Goal: Find specific page/section: Find specific page/section

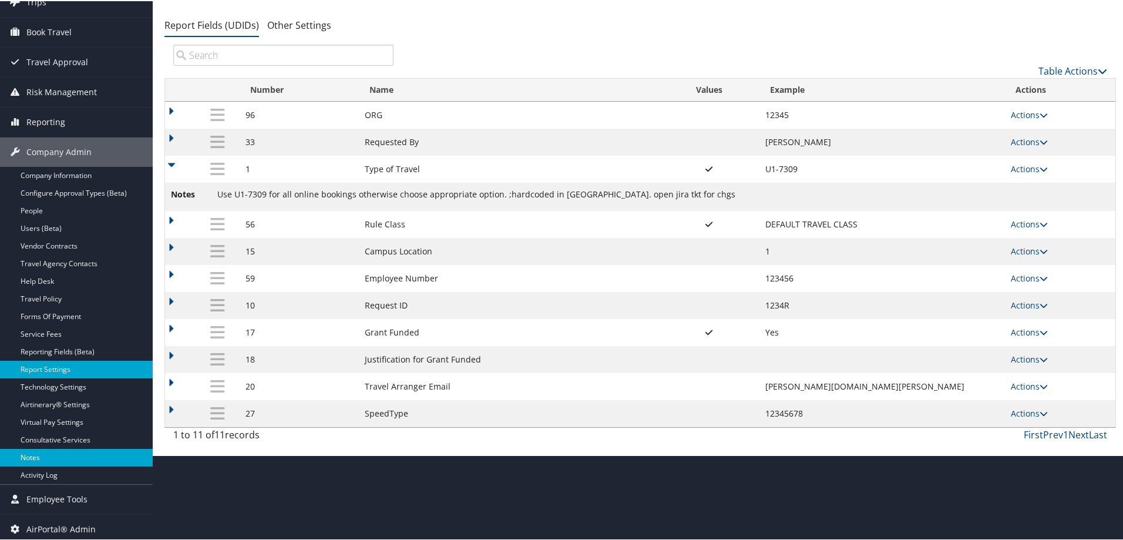
scroll to position [89, 0]
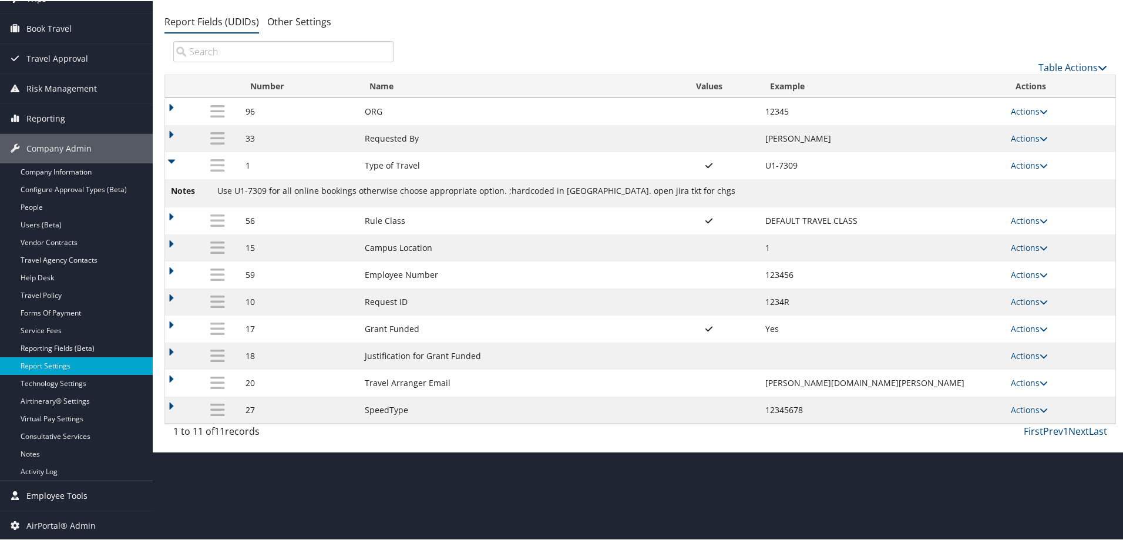
click at [43, 491] on span "Employee Tools" at bounding box center [56, 494] width 61 height 29
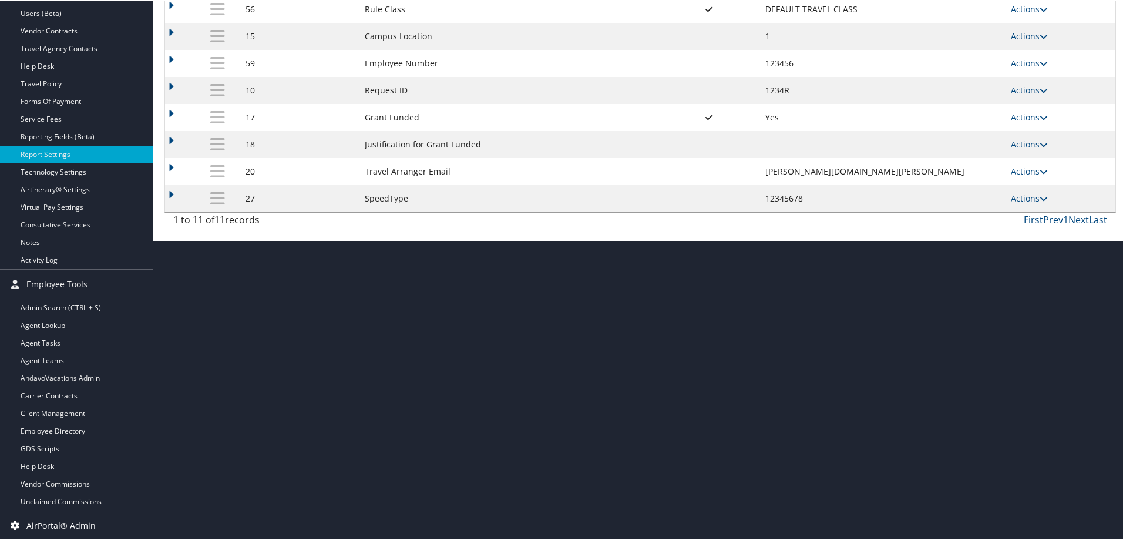
click at [48, 522] on span "AirPortal® Admin" at bounding box center [60, 524] width 69 height 29
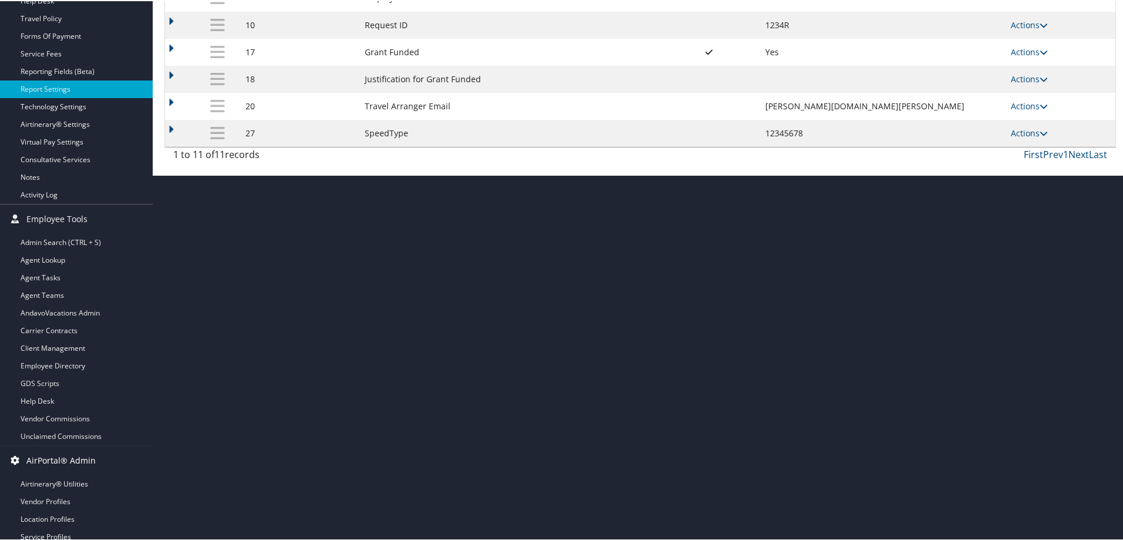
scroll to position [406, 0]
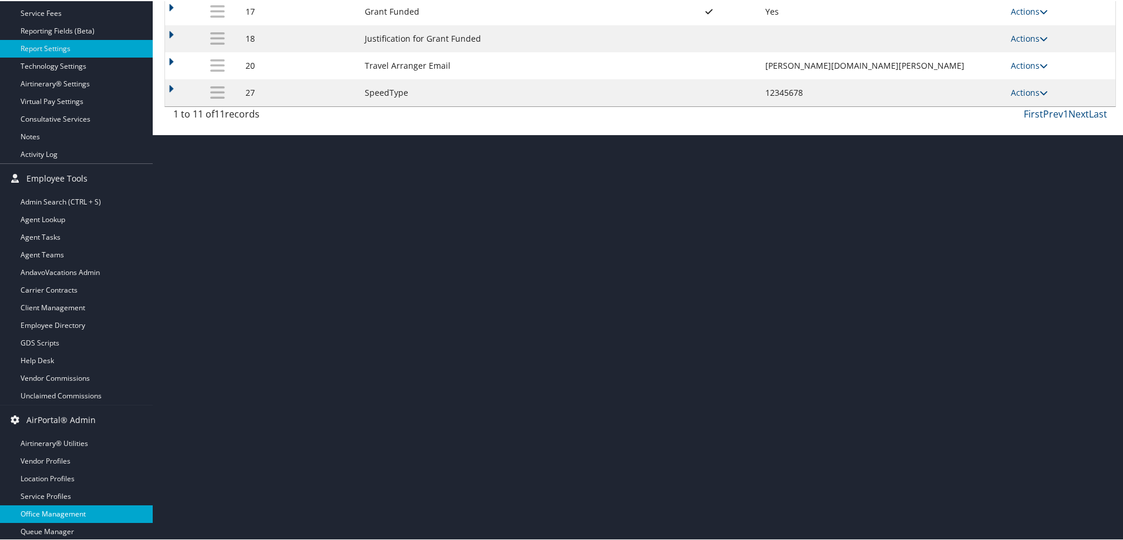
click at [49, 508] on link "Office Management" at bounding box center [76, 513] width 153 height 18
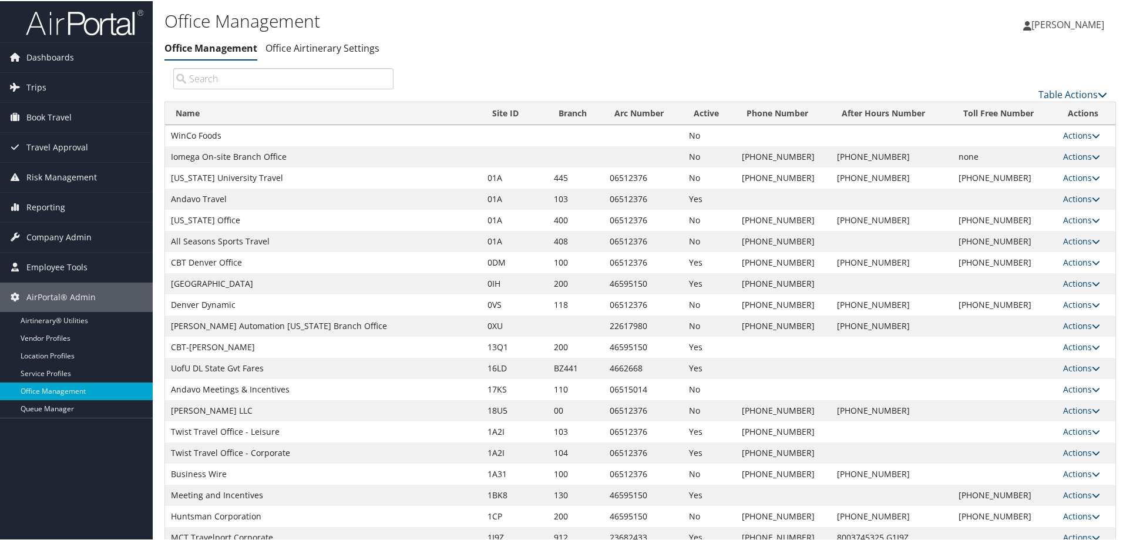
click at [224, 77] on input "search" at bounding box center [283, 77] width 220 height 21
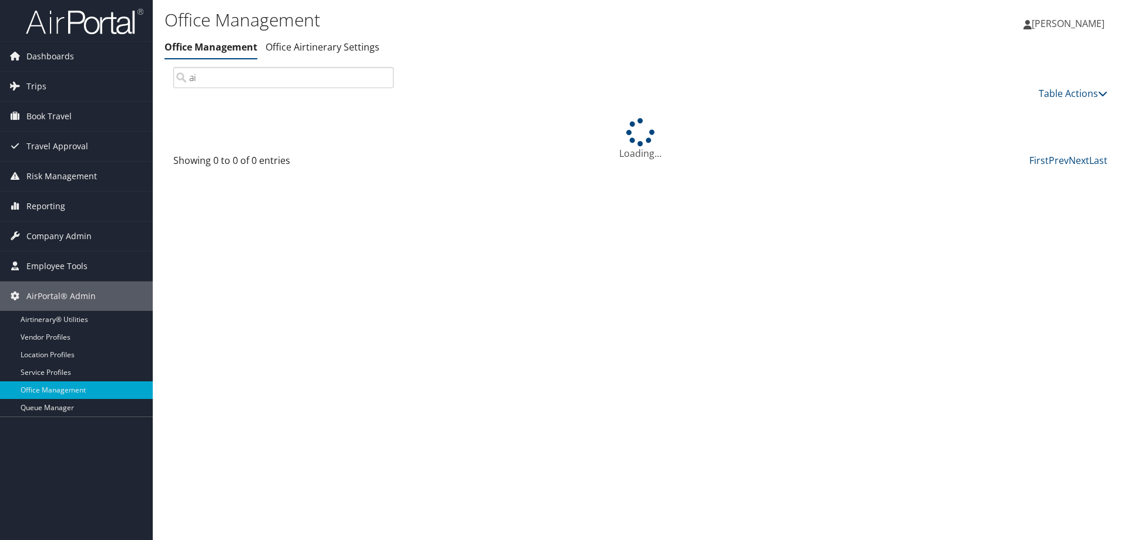
type input "a"
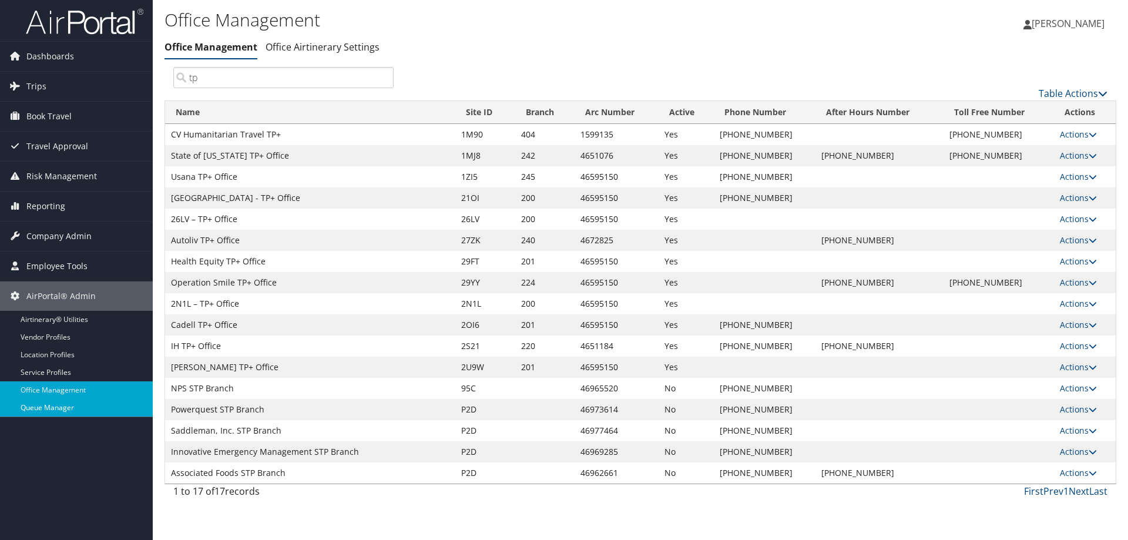
type input "tp"
click at [51, 415] on link "Queue Manager" at bounding box center [76, 408] width 153 height 18
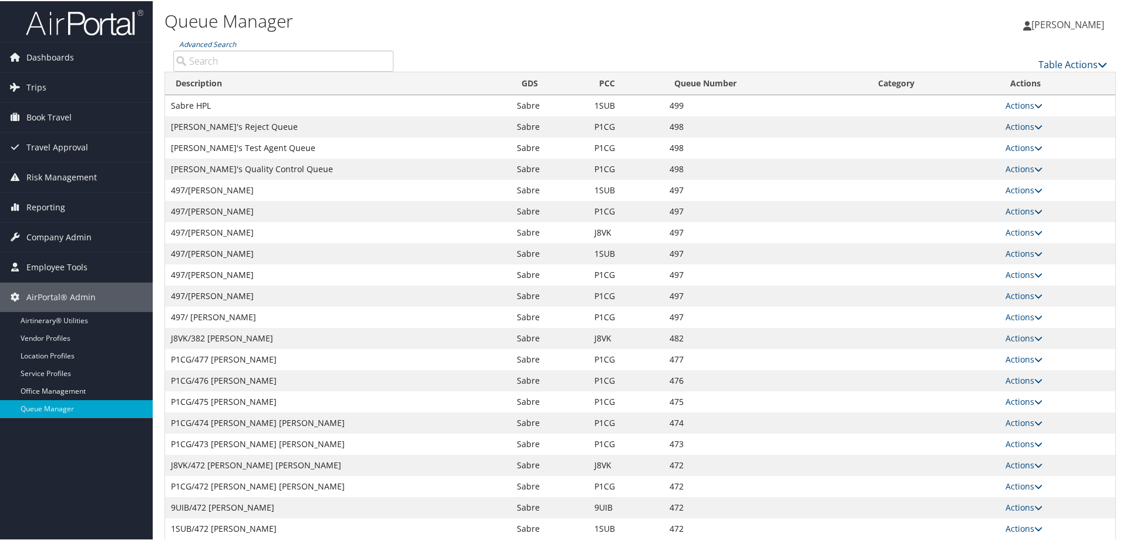
click at [229, 63] on input "Advanced Search" at bounding box center [283, 59] width 220 height 21
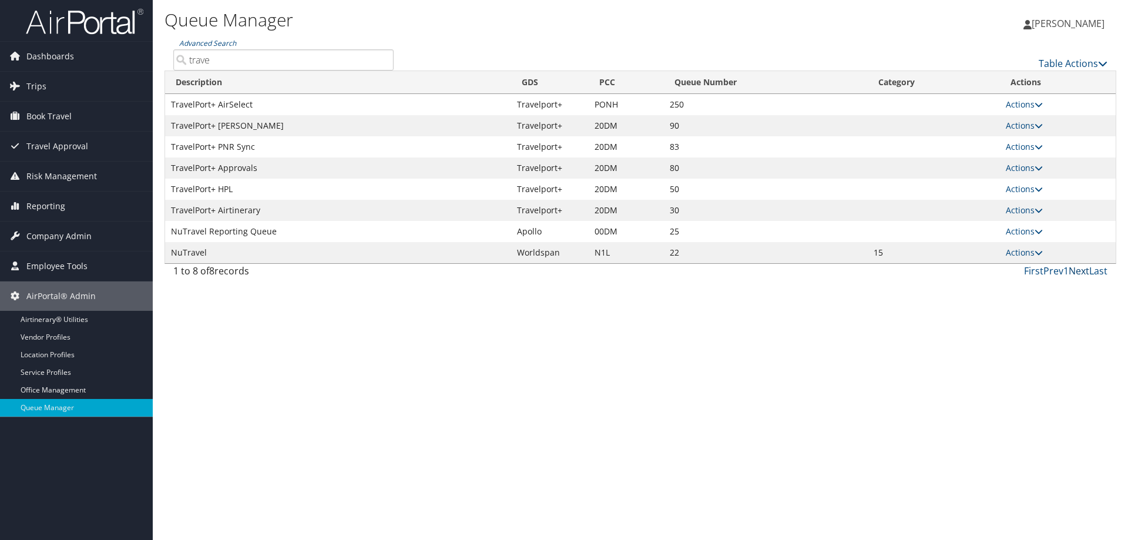
type input "trave"
